Goal: Task Accomplishment & Management: Complete application form

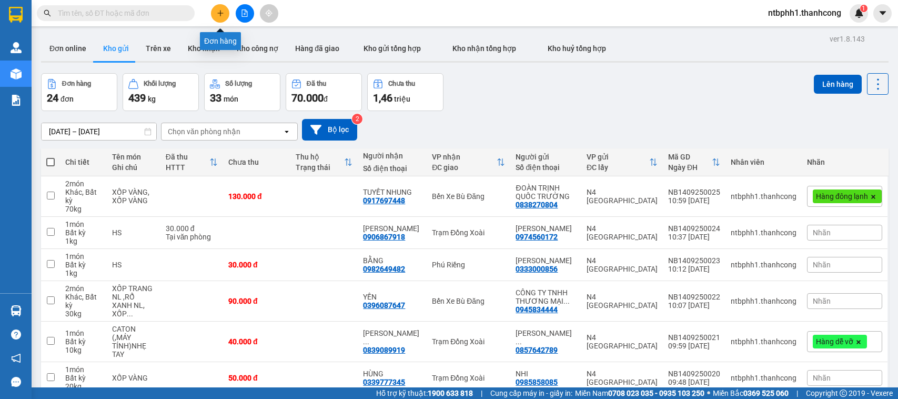
click at [219, 9] on icon "plus" at bounding box center [220, 12] width 7 height 7
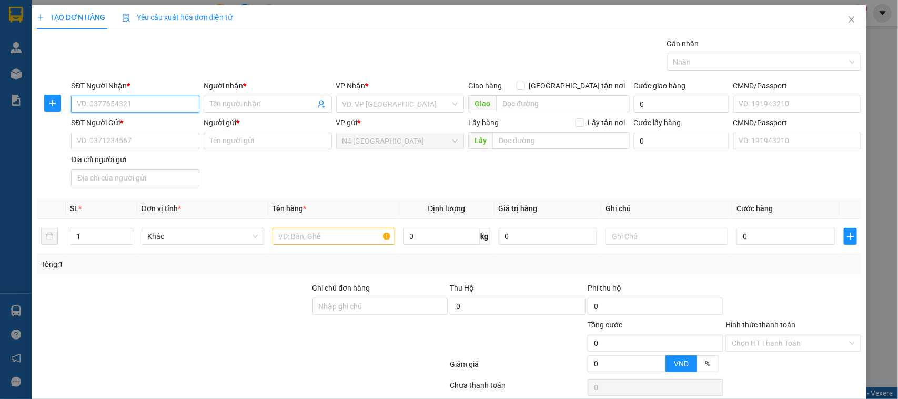
paste input "0973317407"
type input "0973317407"
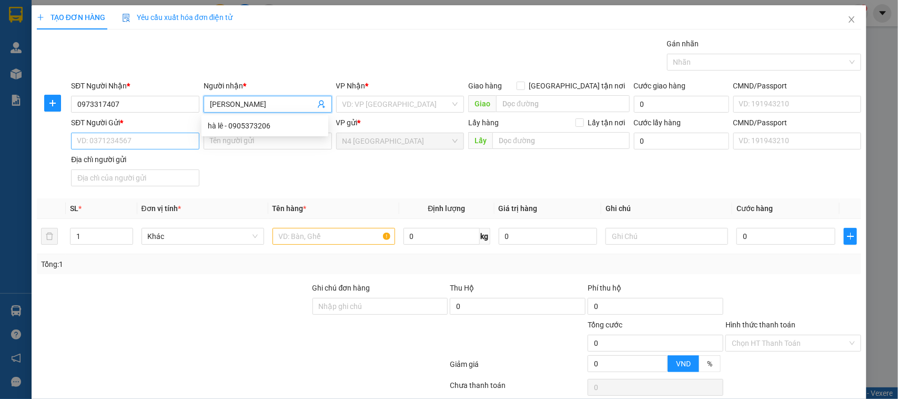
type input "[PERSON_NAME]"
click at [111, 141] on input "SĐT Người Gửi *" at bounding box center [135, 141] width 128 height 17
paste input "0933065685"
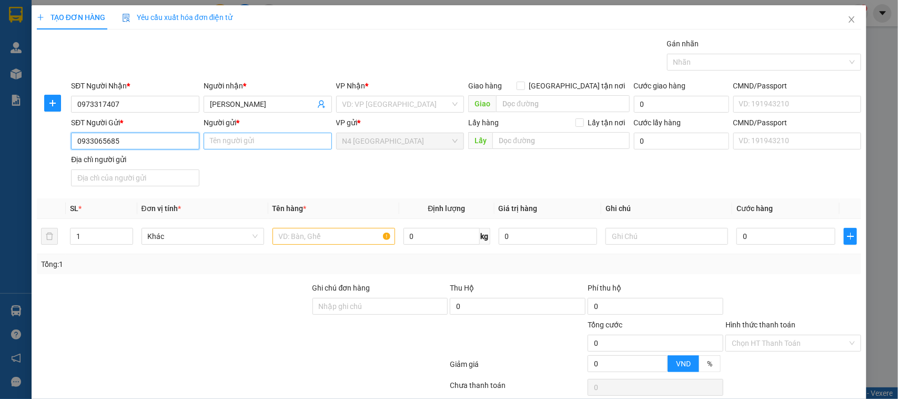
type input "0933065685"
click at [214, 145] on input "Người gửi *" at bounding box center [268, 141] width 128 height 17
type input "[PERSON_NAME]"
click at [291, 232] on input "text" at bounding box center [333, 236] width 123 height 17
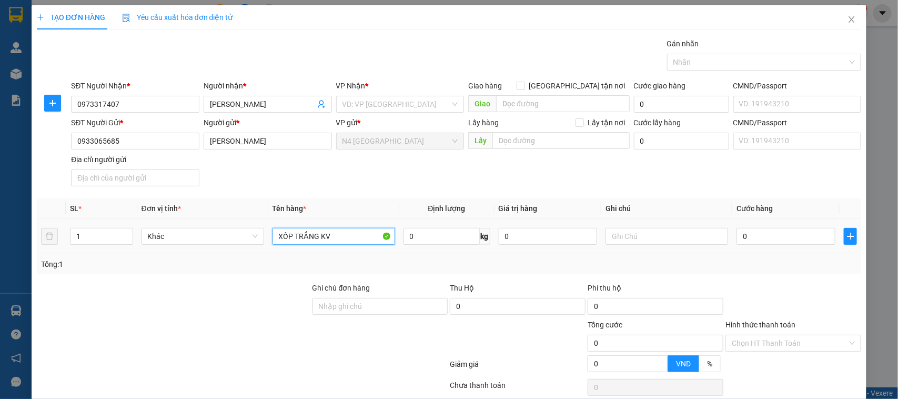
type input "XỐP TRẮNG KV"
click at [682, 59] on div at bounding box center [758, 62] width 179 height 13
type input "5"
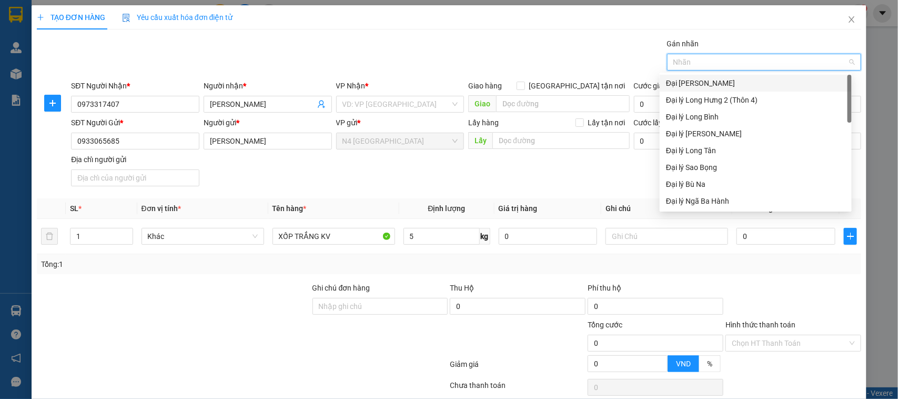
type input "D"
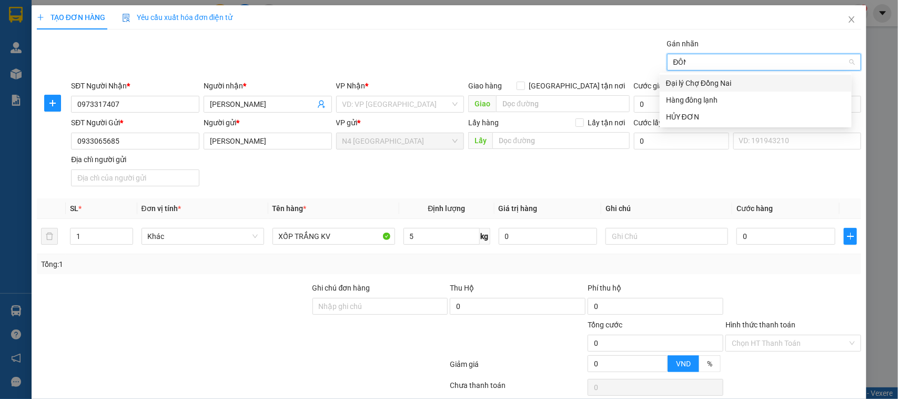
type input "ĐÔNG"
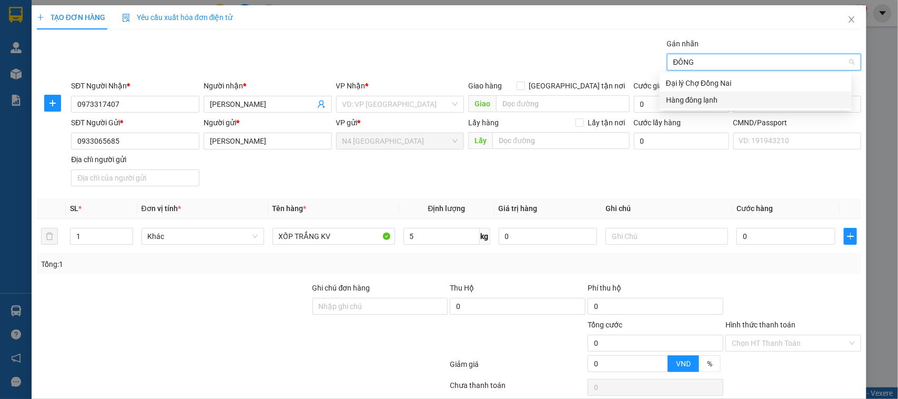
click at [708, 100] on div "Hàng đông lạnh" at bounding box center [755, 100] width 179 height 12
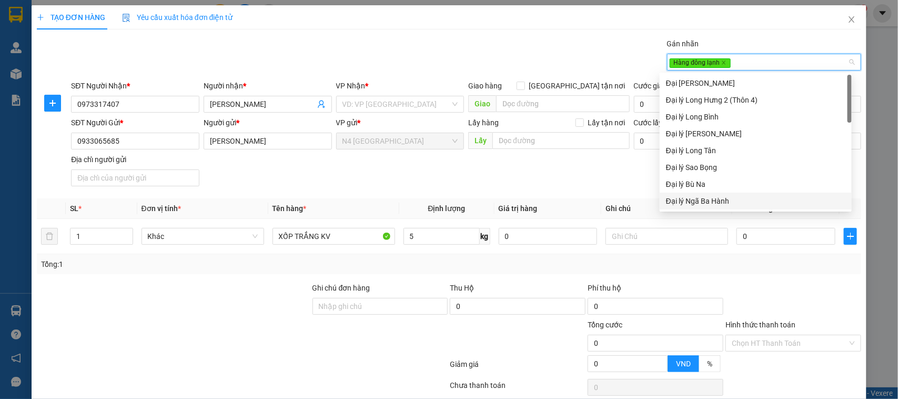
click at [536, 185] on div "SĐT Người Gửi * 0933065685 Người gửi * [PERSON_NAME] TÌNH VP gửi * N4 [GEOGRAPH…" at bounding box center [466, 154] width 794 height 74
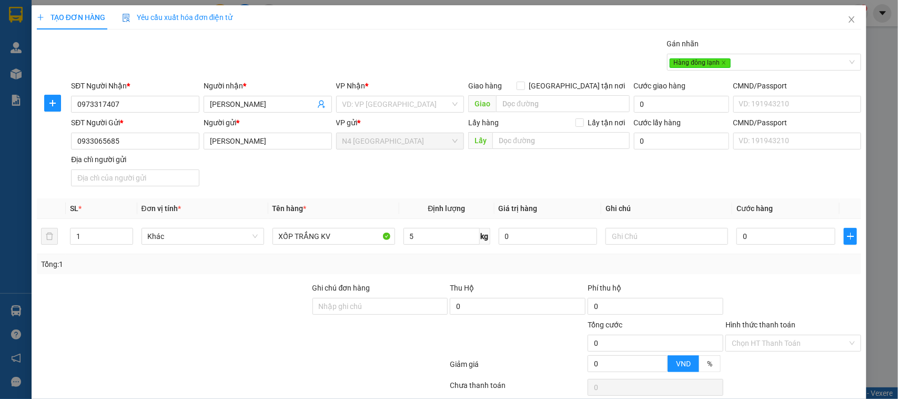
scroll to position [45, 0]
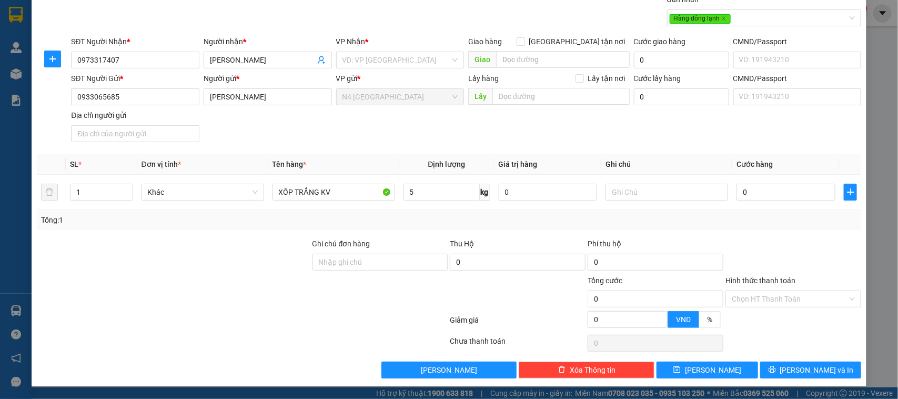
click at [450, 301] on div at bounding box center [518, 292] width 138 height 37
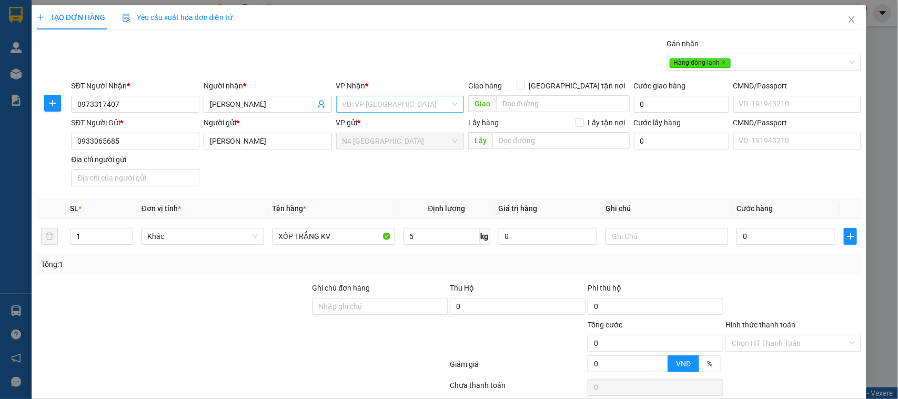
click at [401, 103] on input "search" at bounding box center [396, 104] width 108 height 16
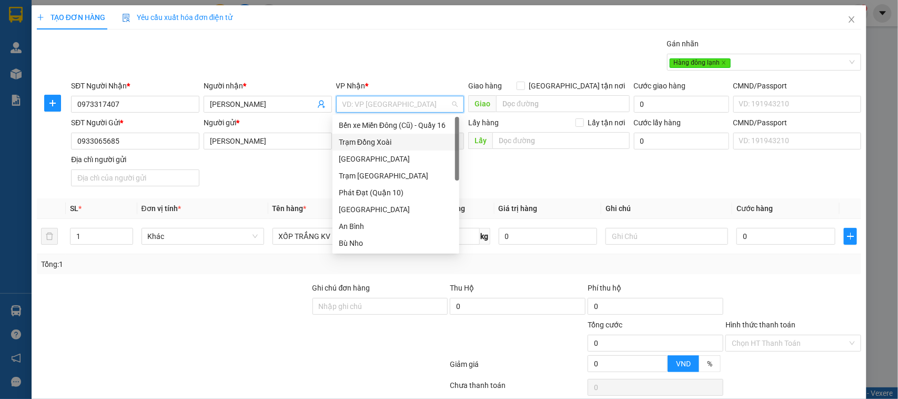
click at [381, 130] on div "Bến xe Miền Đông (Cũ) - Quầy 16" at bounding box center [396, 125] width 114 height 12
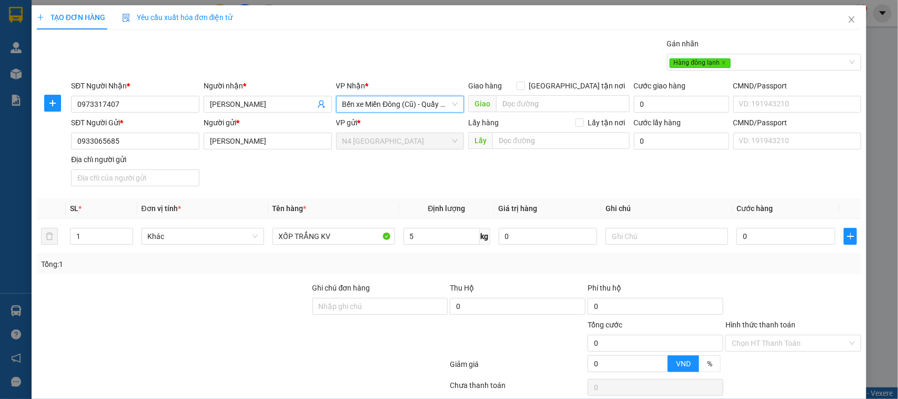
click at [385, 108] on span "Bến xe Miền Đông (Cũ) - Quầy 16" at bounding box center [400, 104] width 116 height 16
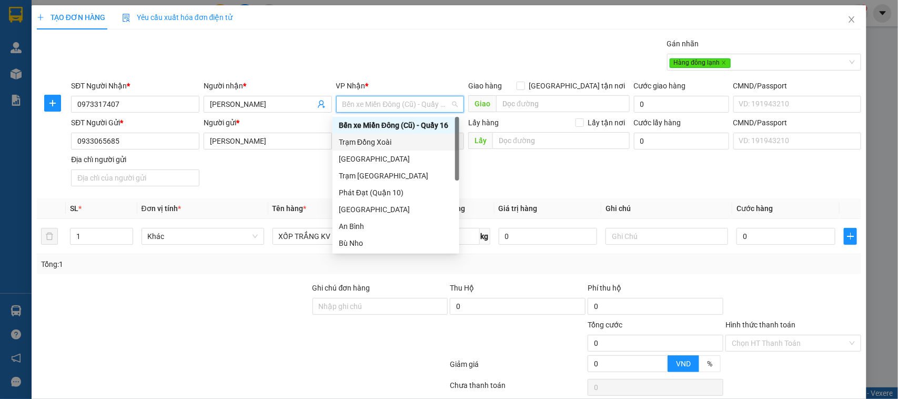
click at [385, 140] on div "Trạm Đồng Xoài" at bounding box center [396, 142] width 114 height 12
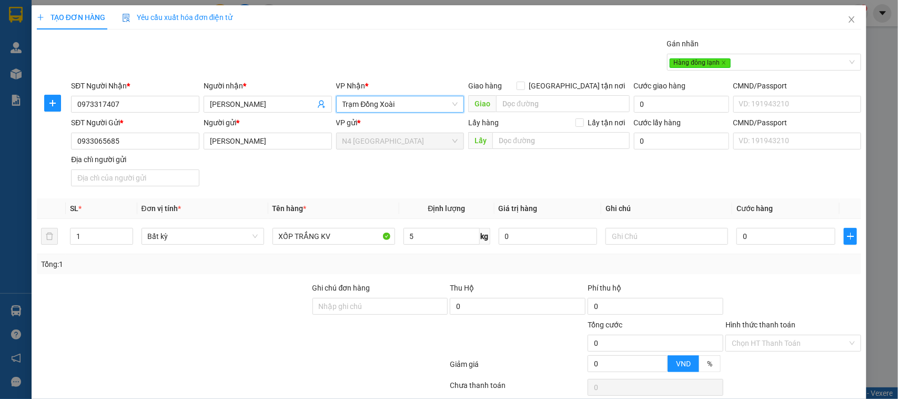
click at [394, 328] on div at bounding box center [380, 337] width 138 height 37
click at [412, 246] on div "5 kg" at bounding box center [446, 236] width 87 height 21
click at [413, 242] on input "5" at bounding box center [441, 236] width 76 height 17
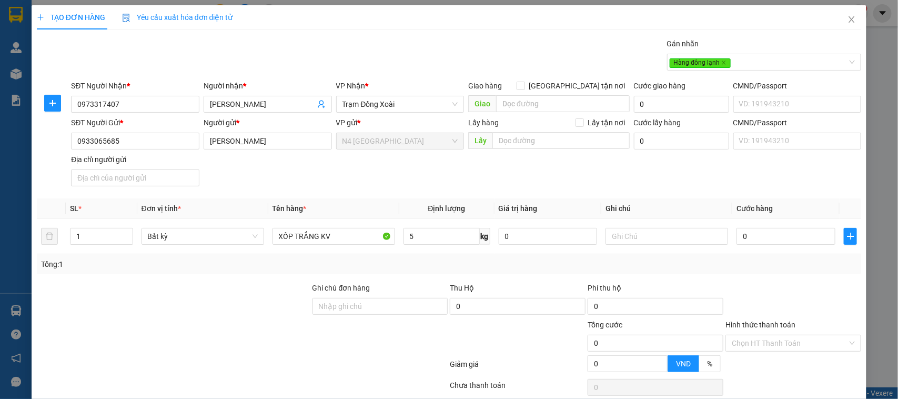
click at [390, 339] on div at bounding box center [380, 337] width 138 height 37
type input "40.000"
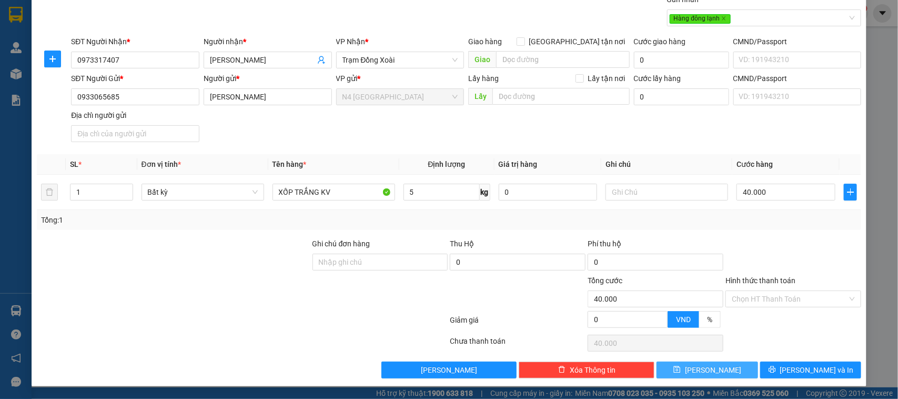
click at [713, 374] on button "[PERSON_NAME]" at bounding box center [706, 369] width 101 height 17
type input "0"
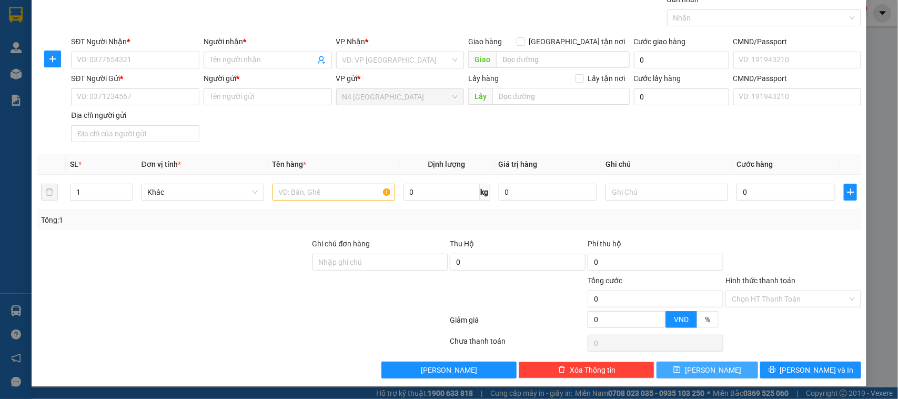
scroll to position [0, 0]
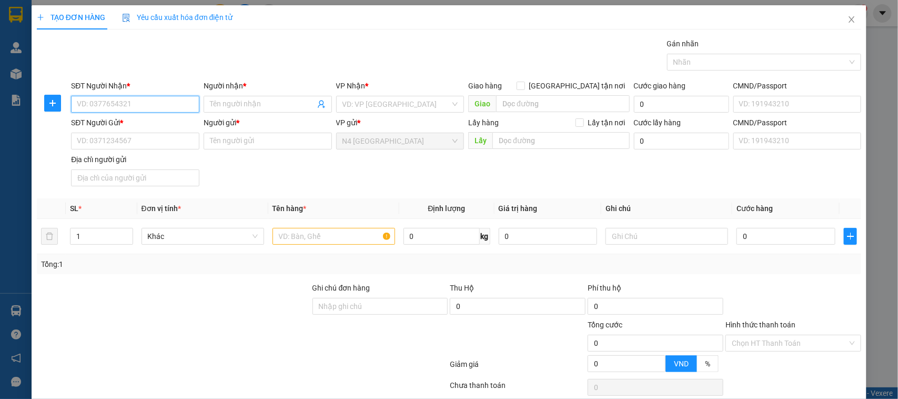
click at [161, 107] on input "SĐT Người Nhận *" at bounding box center [135, 104] width 128 height 17
click at [849, 21] on icon "close" at bounding box center [852, 19] width 6 height 6
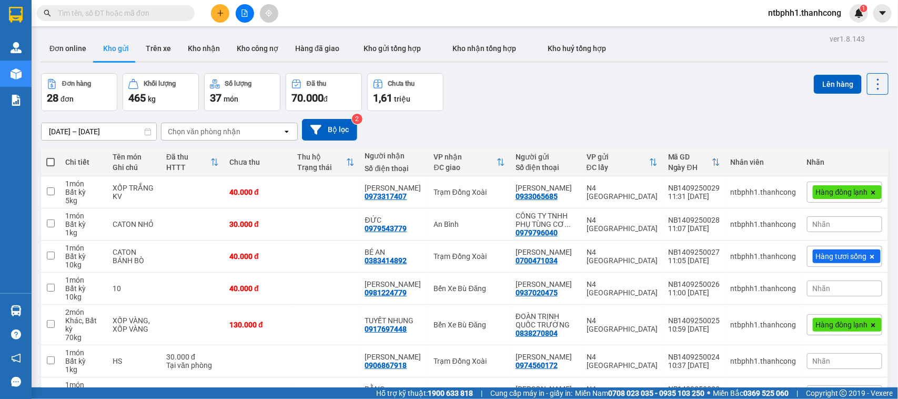
click at [217, 9] on icon "plus" at bounding box center [220, 12] width 7 height 7
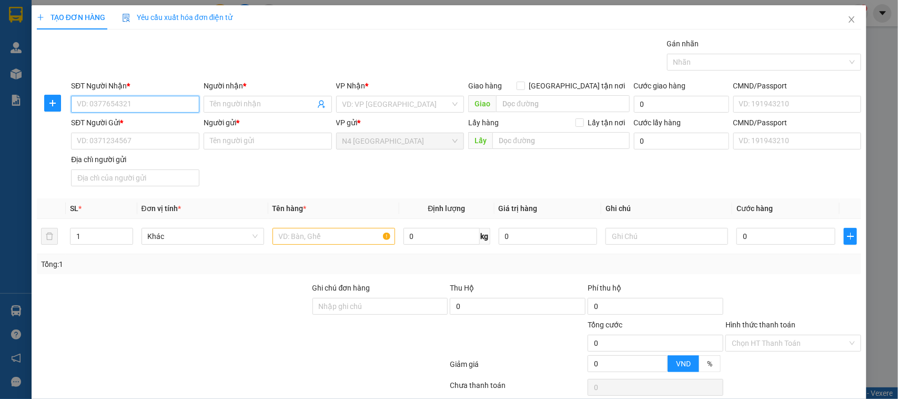
click at [131, 101] on input "SĐT Người Nhận *" at bounding box center [135, 104] width 128 height 17
paste input "0388087879"
type input "0388087879"
type input "BIN BIN"
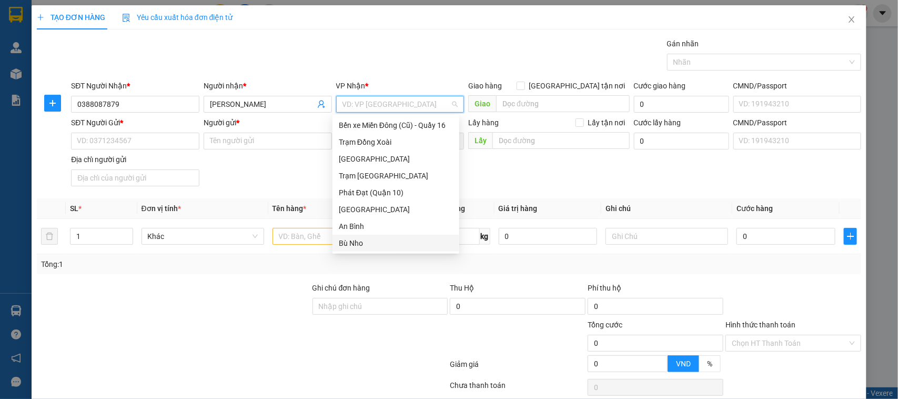
click at [393, 238] on div "Bù Nho" at bounding box center [396, 243] width 114 height 12
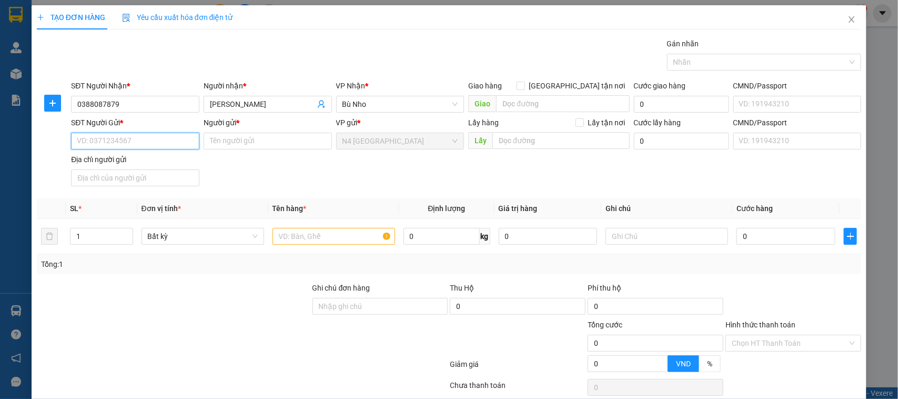
click at [161, 136] on input "SĐT Người Gửi *" at bounding box center [135, 141] width 128 height 17
paste input "0382894080"
type input "0382894080"
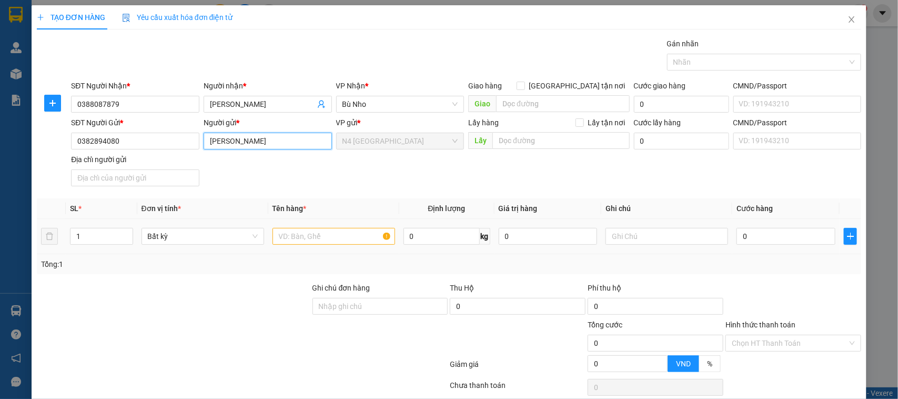
type input "NGUYỄN VĂN THÔNG"
click at [350, 240] on input "text" at bounding box center [333, 236] width 123 height 17
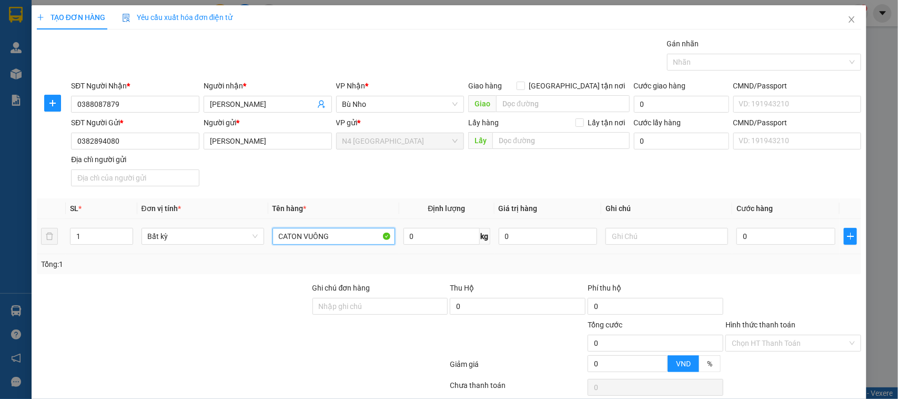
type input "CATON VUÔNG"
type input "5"
type input "40.000"
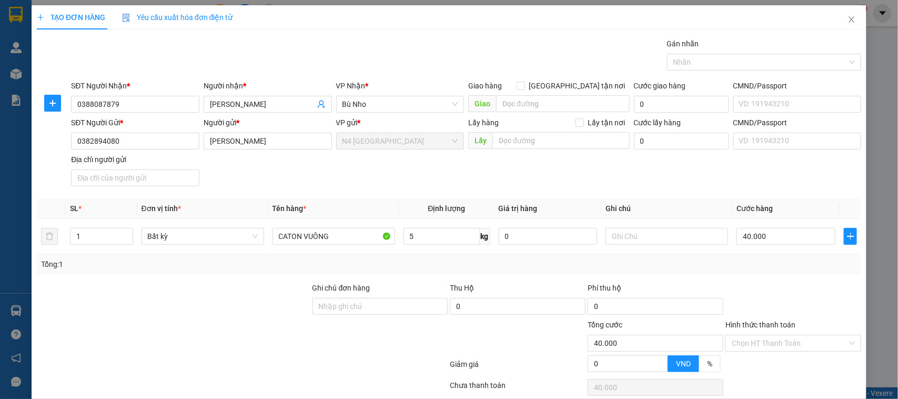
click at [536, 279] on div "Transit Pickup Surcharge Ids Transit Deliver Surcharge Ids Transit Deliver Surc…" at bounding box center [449, 230] width 825 height 384
click at [717, 62] on div at bounding box center [758, 62] width 179 height 13
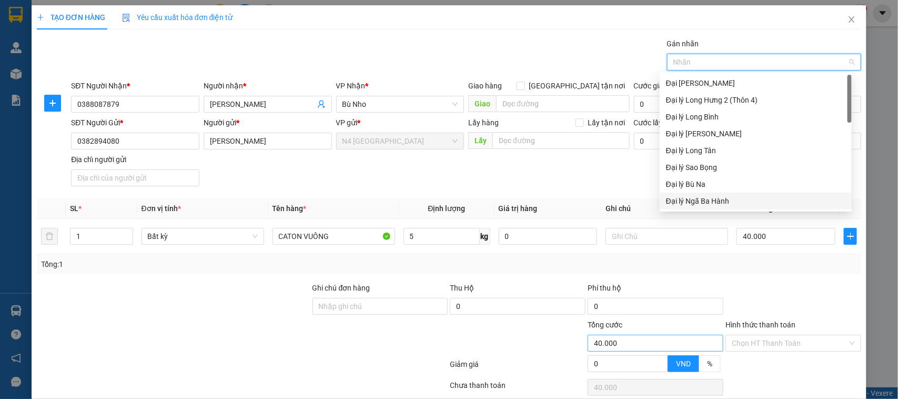
scroll to position [45, 0]
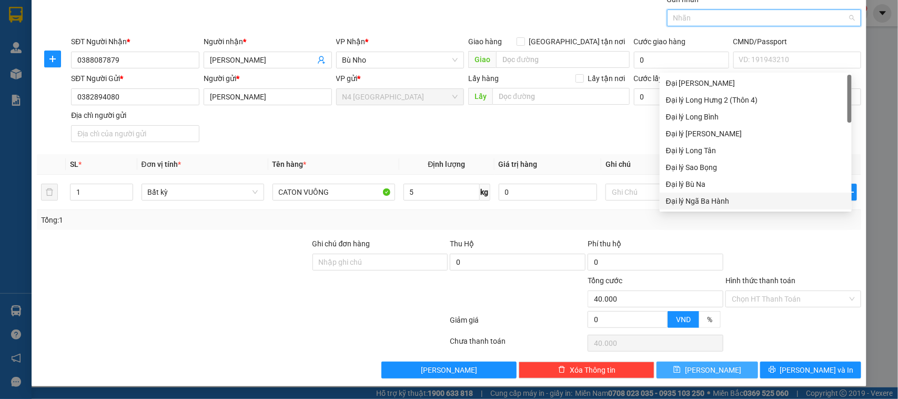
click at [664, 364] on button "[PERSON_NAME]" at bounding box center [706, 369] width 101 height 17
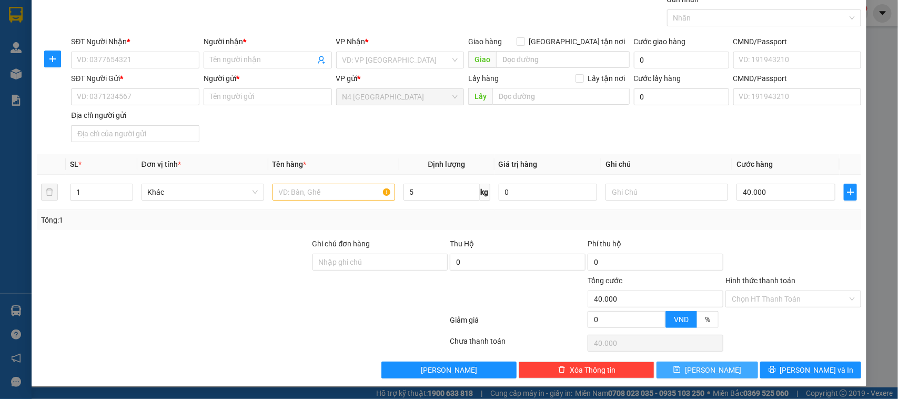
type input "0"
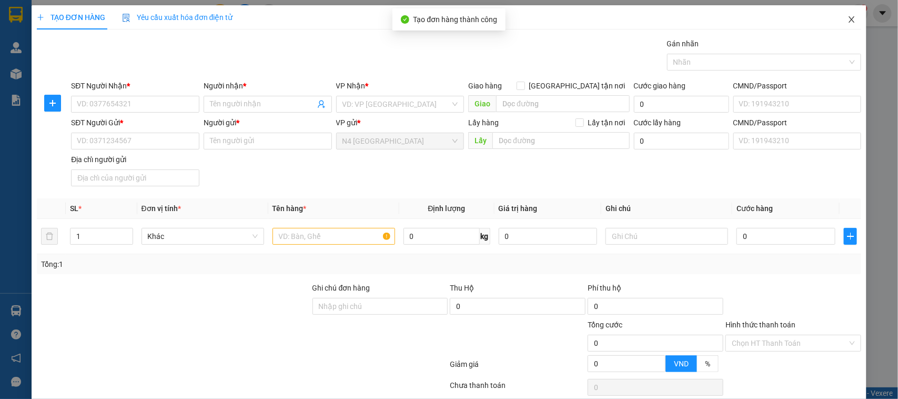
click at [849, 17] on icon "close" at bounding box center [852, 19] width 6 height 6
